Goal: Task Accomplishment & Management: Manage account settings

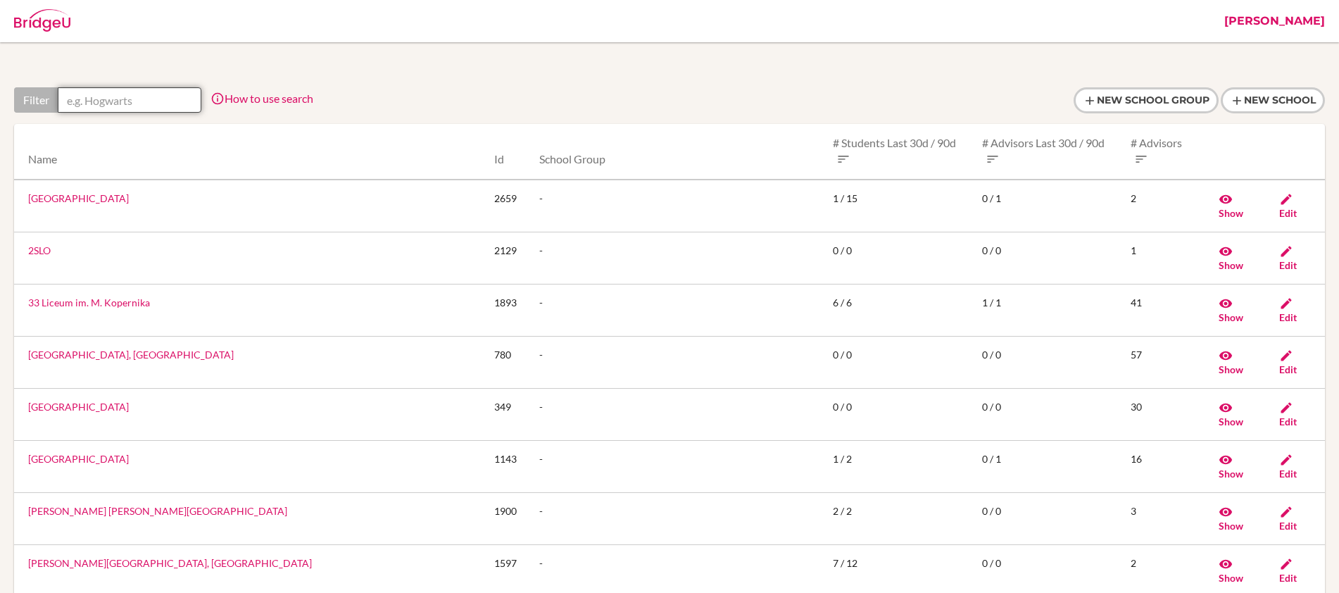
click at [162, 101] on input "text" at bounding box center [130, 99] width 144 height 25
paste input "[GEOGRAPHIC_DATA]"
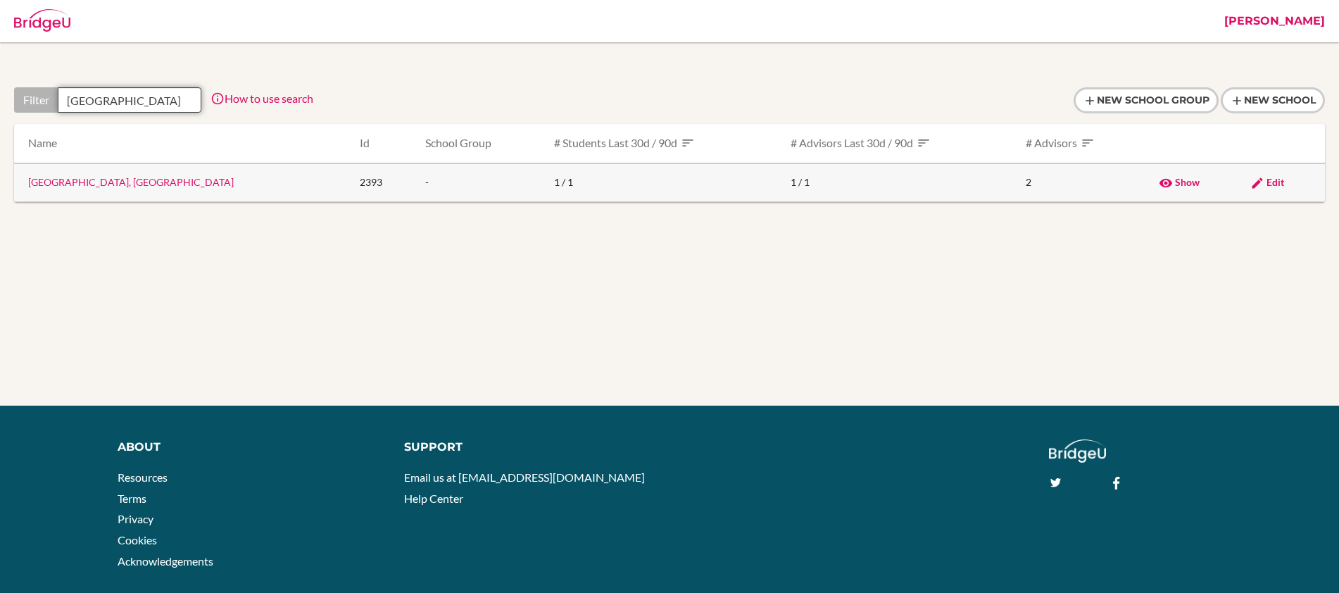
type input "Doshisha International School"
click at [1261, 177] on link "Edit" at bounding box center [1268, 182] width 34 height 12
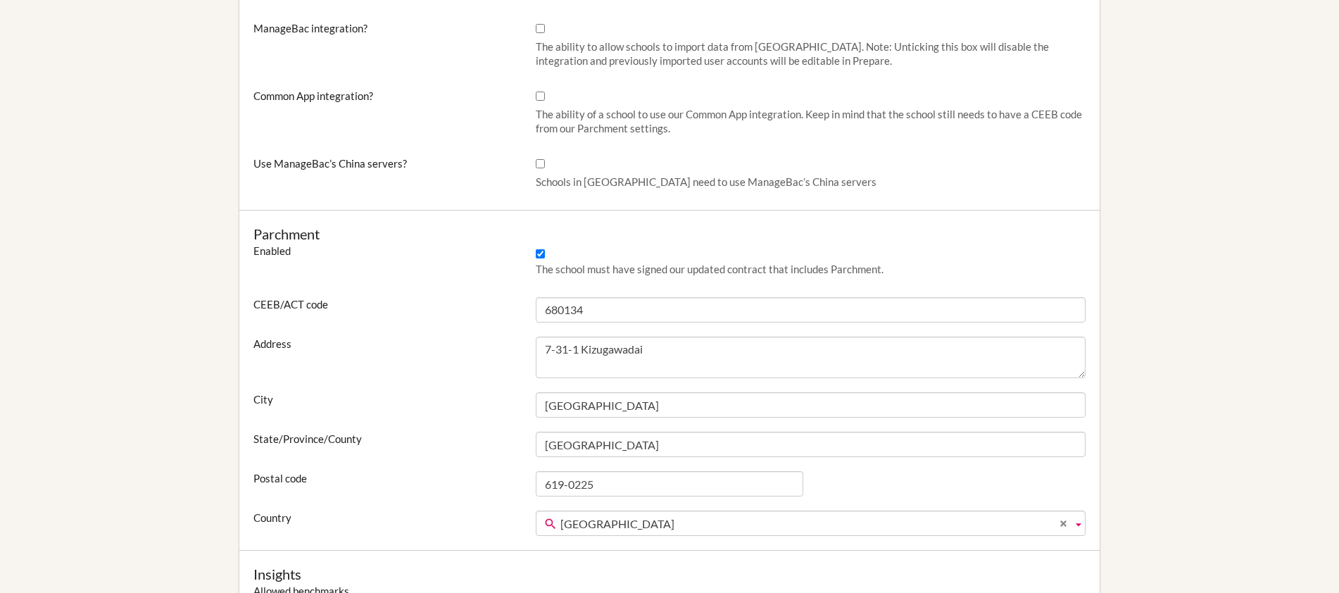
scroll to position [652, 0]
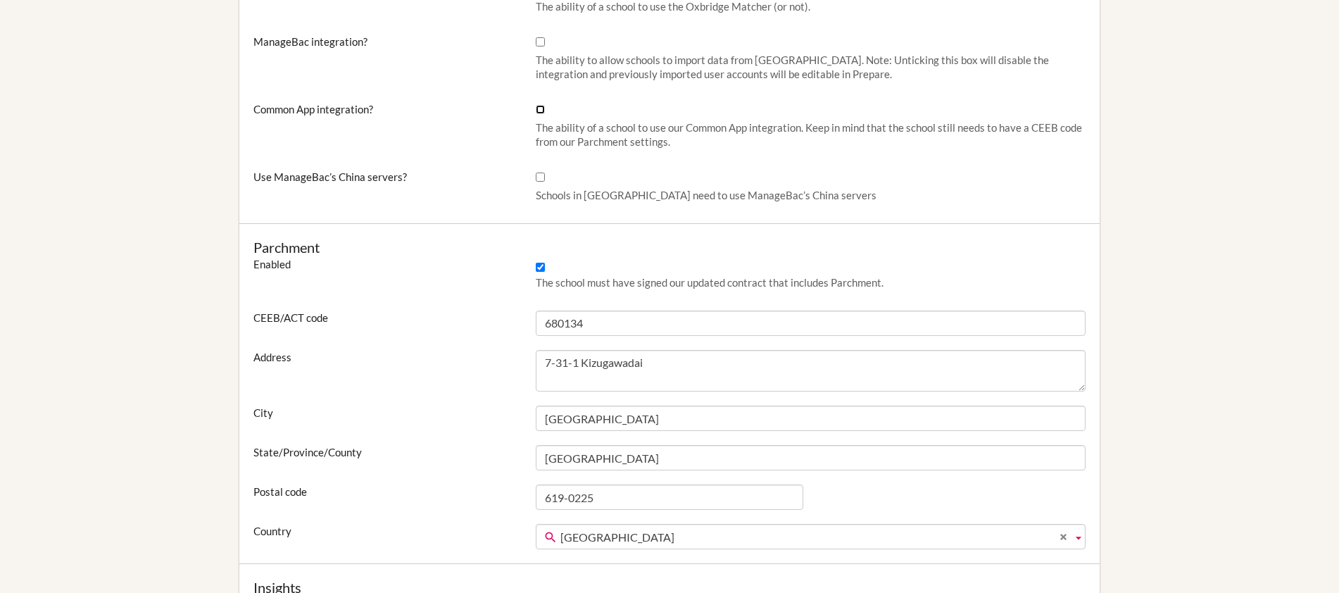
click at [540, 108] on input "Common App integration?" at bounding box center [540, 109] width 9 height 9
checkbox input "true"
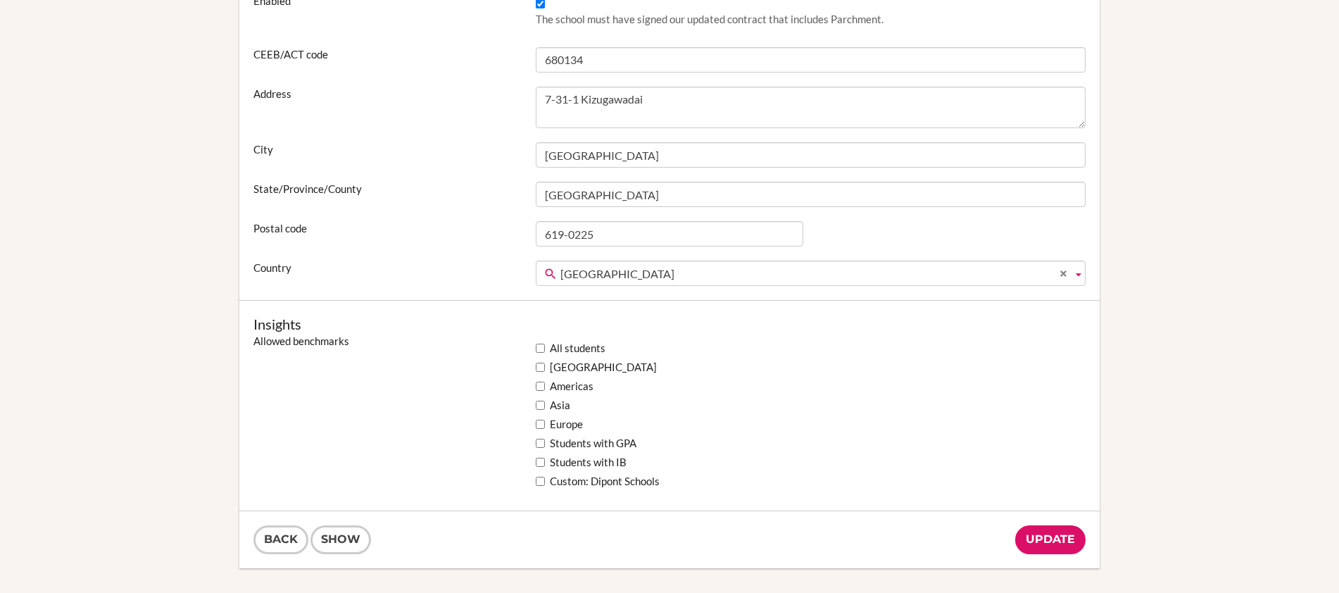
scroll to position [976, 0]
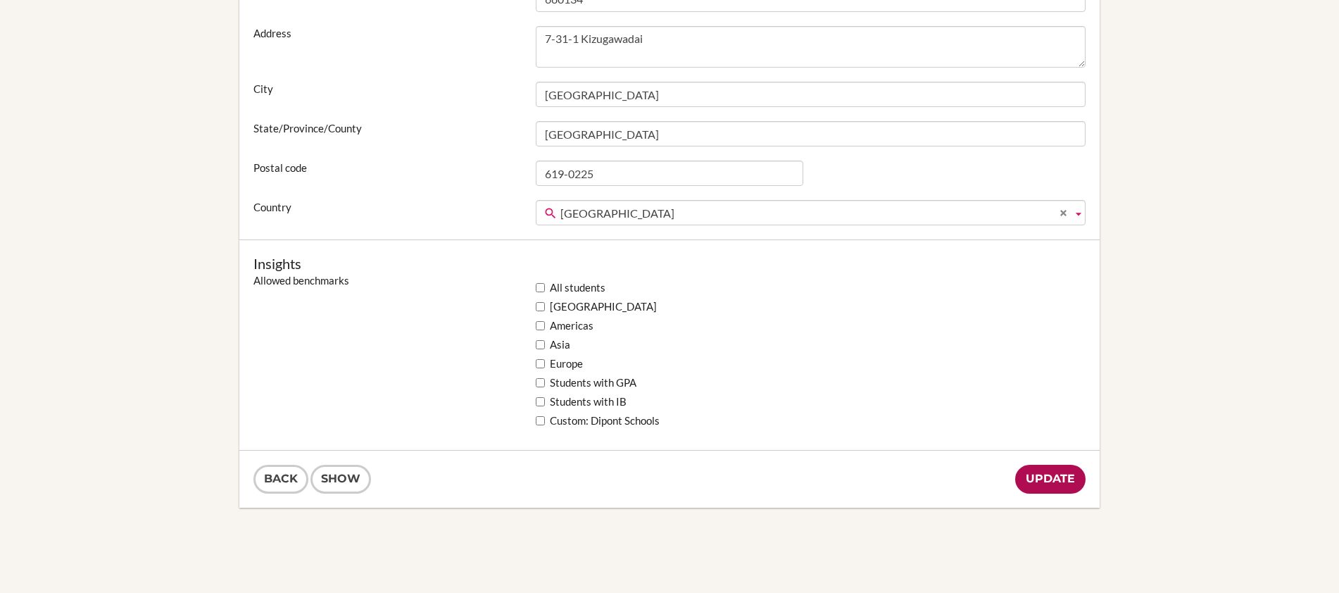
click at [1044, 475] on input "Update" at bounding box center [1050, 479] width 70 height 29
